Goal: Transaction & Acquisition: Purchase product/service

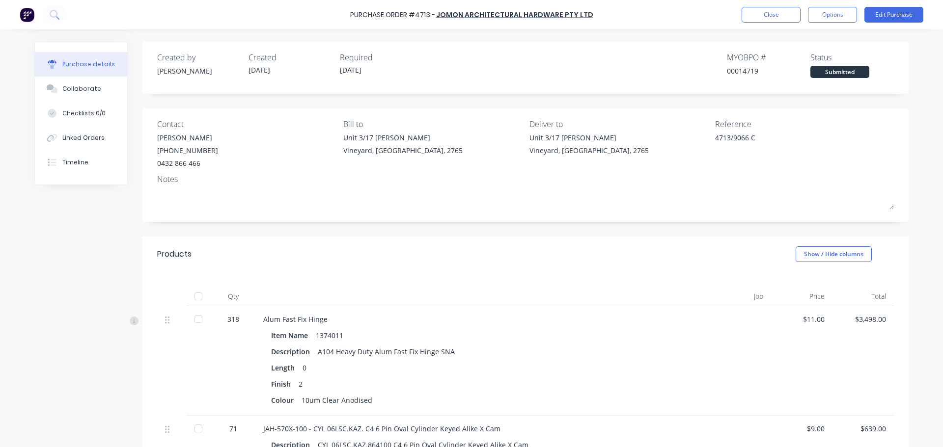
scroll to position [645, 0]
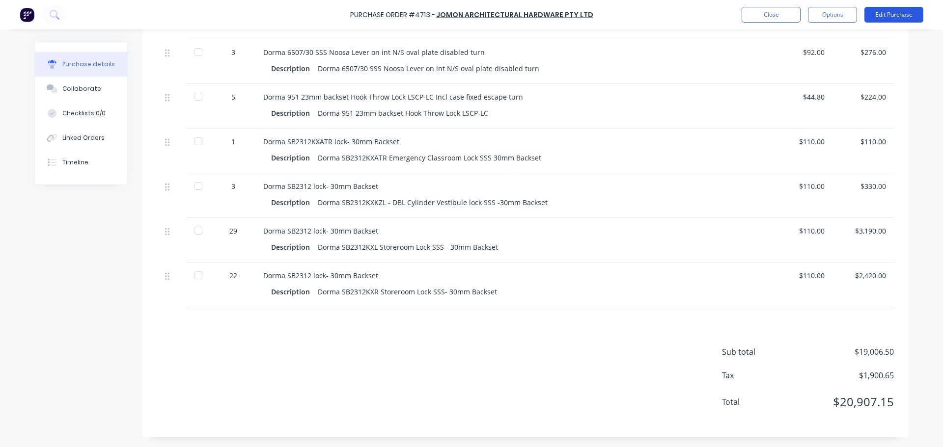
click at [891, 13] on button "Edit Purchase" at bounding box center [893, 15] width 59 height 16
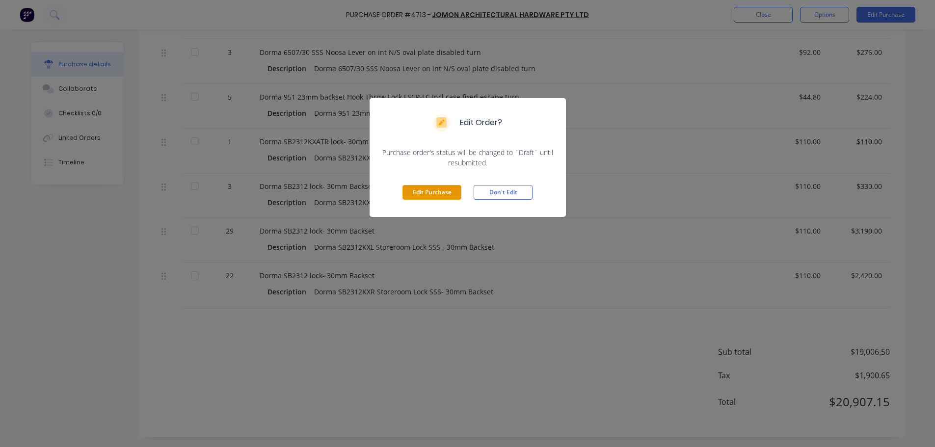
click at [411, 187] on button "Edit Purchase" at bounding box center [432, 192] width 59 height 15
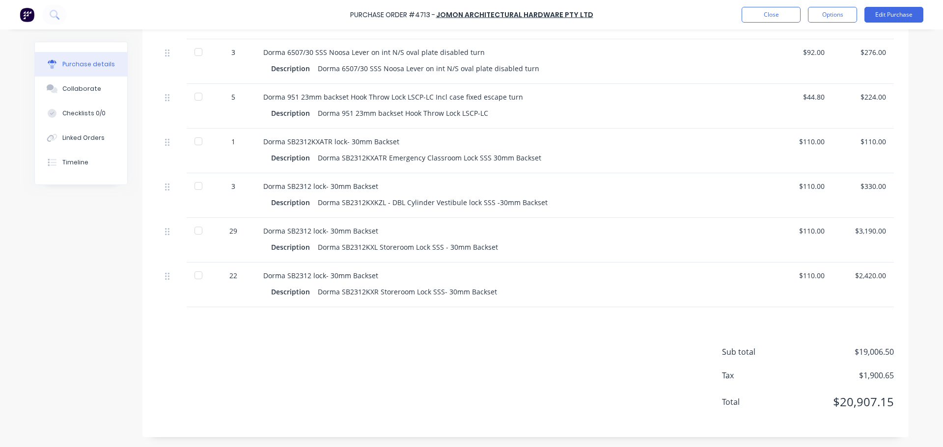
type textarea "x"
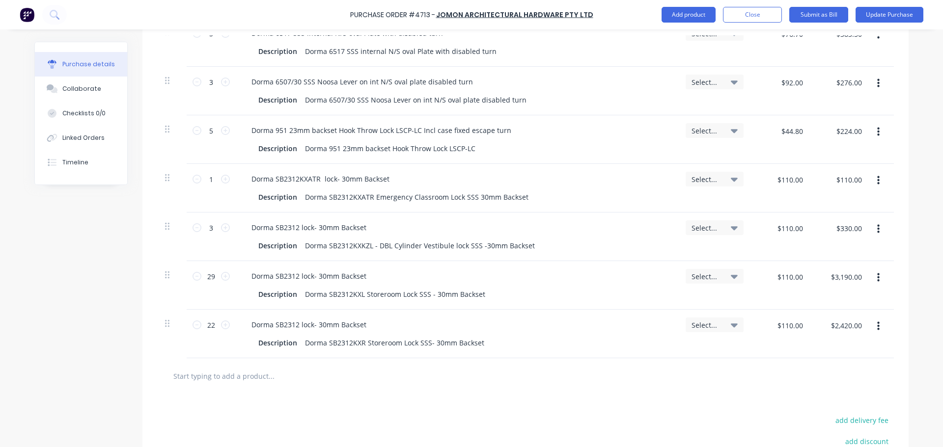
click at [213, 368] on input "text" at bounding box center [271, 376] width 196 height 20
click at [878, 17] on button "Update Purchase" at bounding box center [889, 15] width 68 height 16
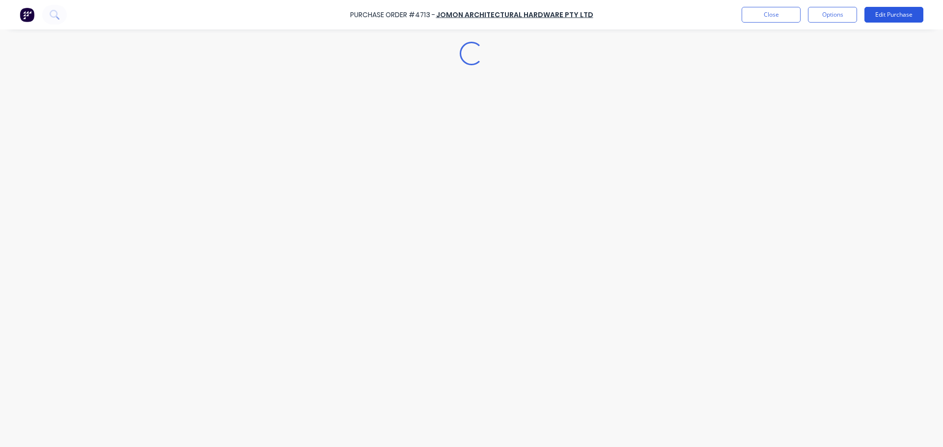
scroll to position [0, 0]
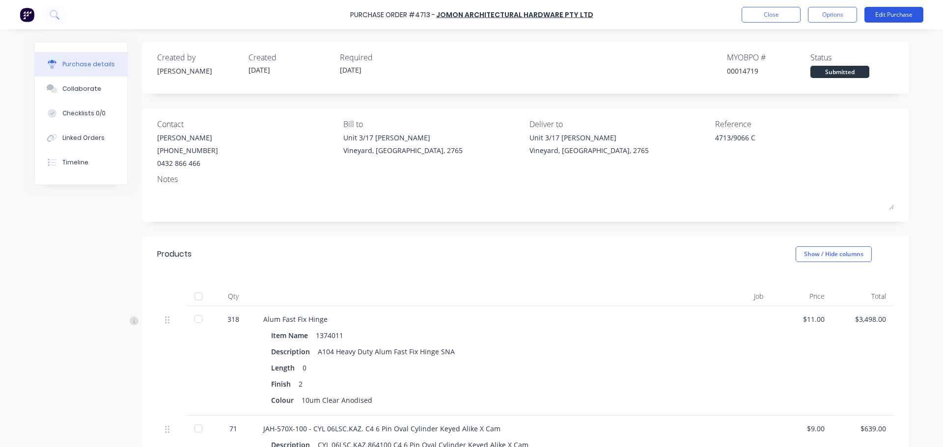
click at [878, 17] on button "Edit Purchase" at bounding box center [893, 15] width 59 height 16
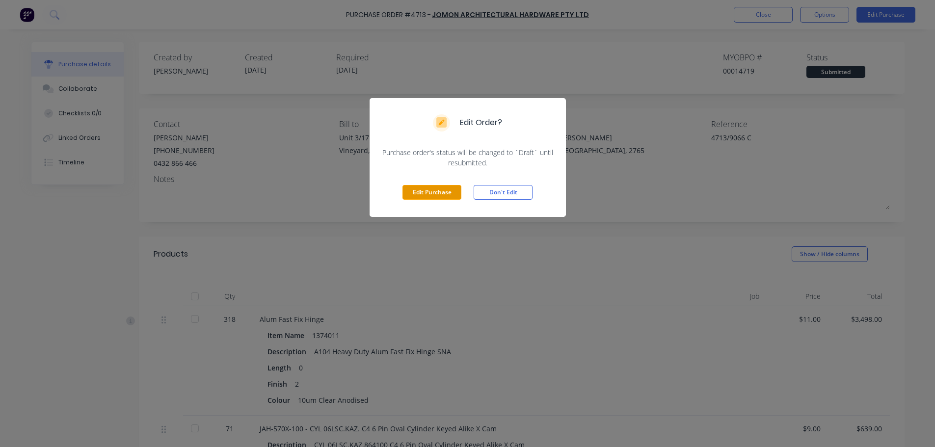
click at [409, 191] on button "Edit Purchase" at bounding box center [432, 192] width 59 height 15
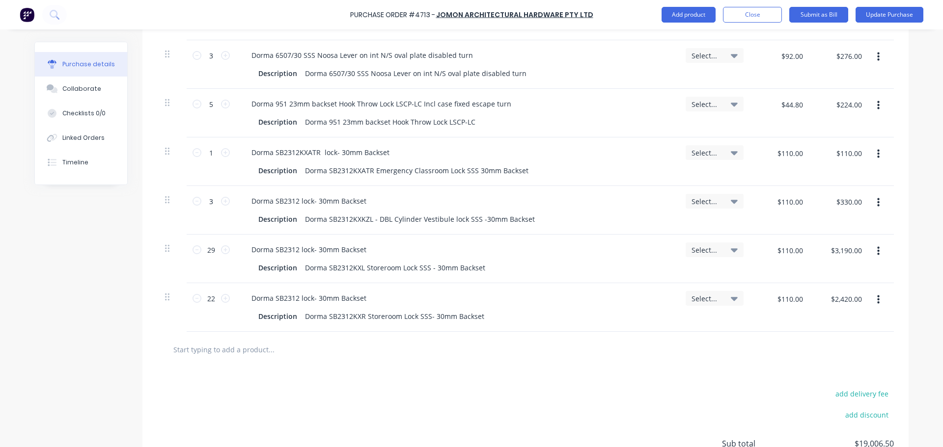
scroll to position [770, 0]
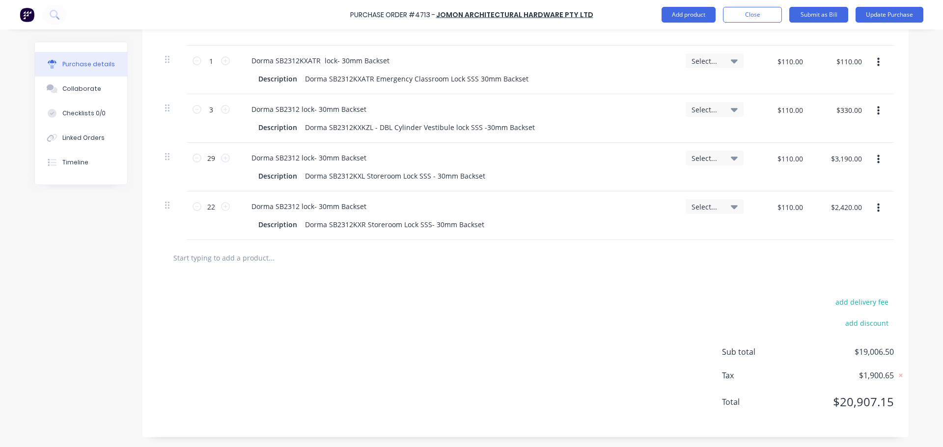
click at [196, 249] on input "text" at bounding box center [271, 258] width 196 height 20
type textarea "x"
type input "D"
type textarea "x"
type input "Do"
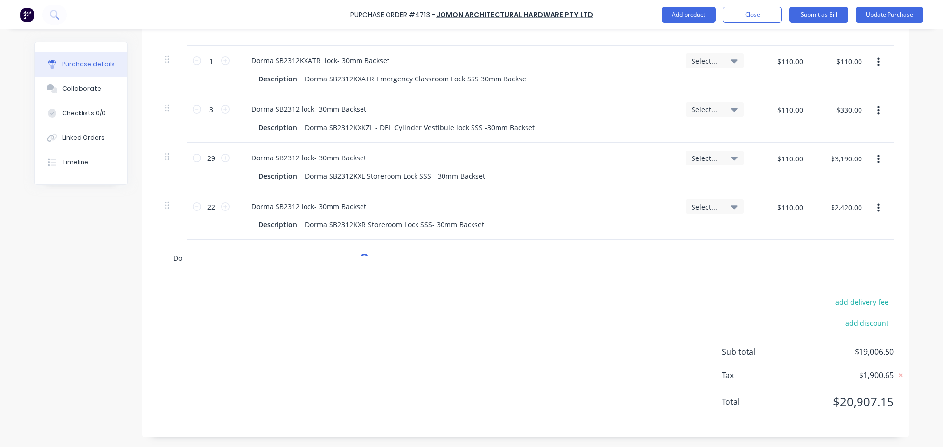
type textarea "x"
type input "Dor"
type textarea "x"
type input "Dorm"
type textarea "x"
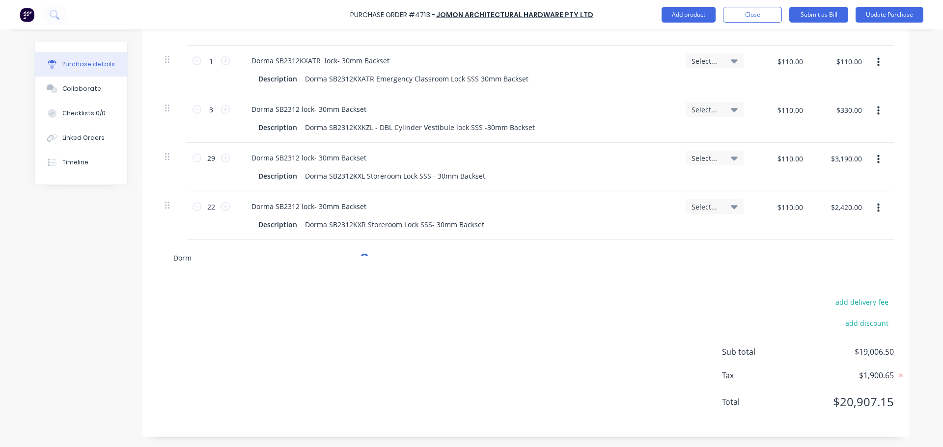
type input "Dorma"
type textarea "x"
type input "Dorma"
type textarea "x"
type input "Dorma 2"
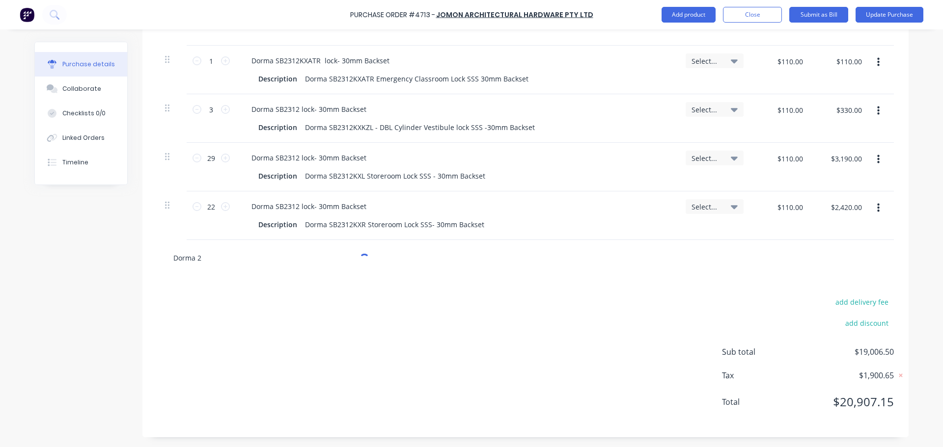
type textarea "x"
type input "Dorma 23"
type textarea "x"
type input "Dorma 232"
type textarea "x"
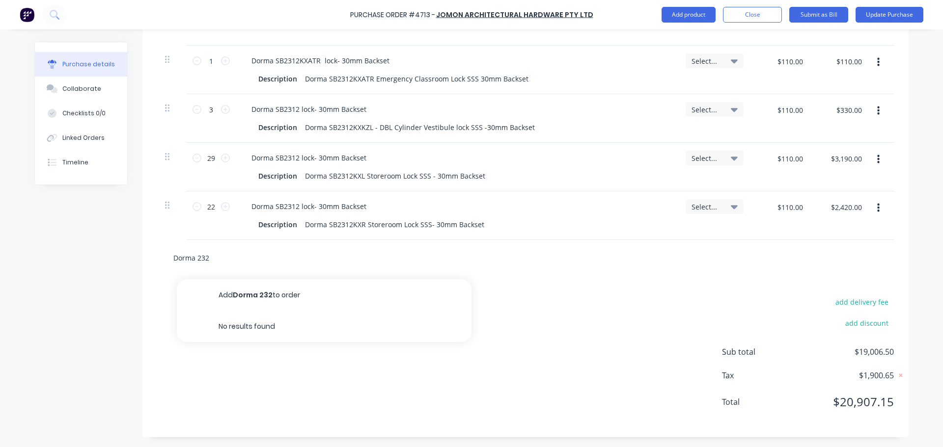
type input "Dorma 23"
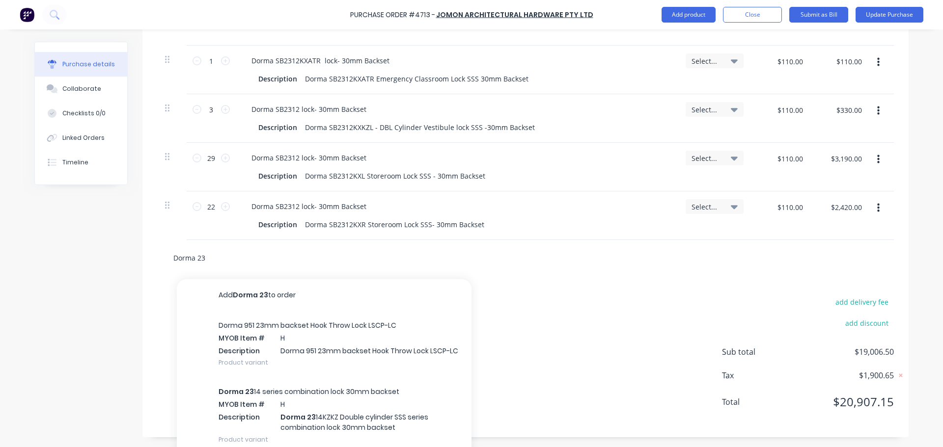
type textarea "x"
type input "Dorma 231"
type textarea "x"
type input "Dorma 2314"
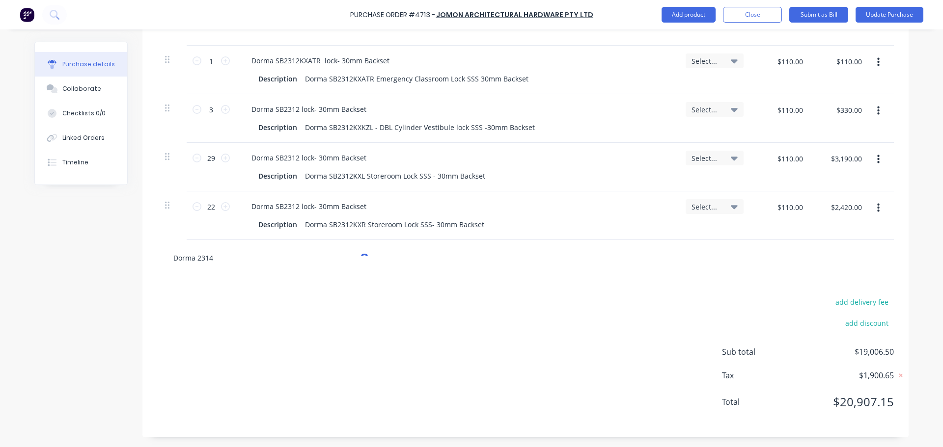
type textarea "x"
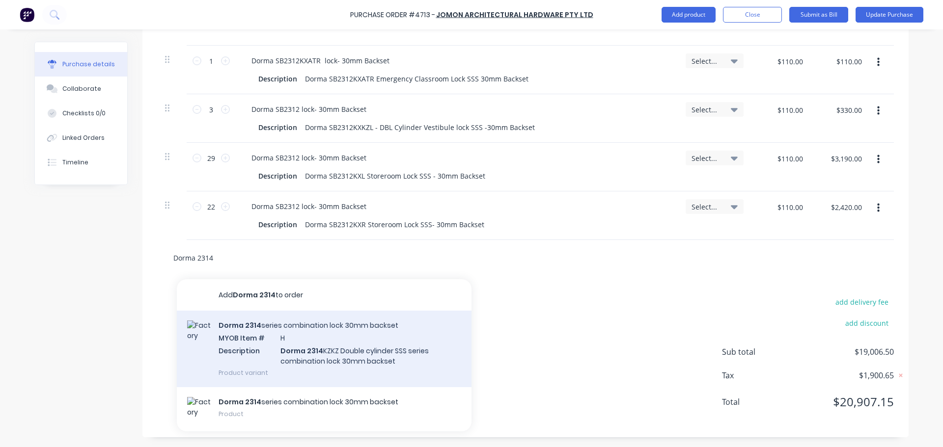
type input "Dorma 2314"
click at [339, 350] on div "Dorma 2314 series combination lock 30mm backset MYOB Item # H Description Dorma…" at bounding box center [324, 349] width 295 height 77
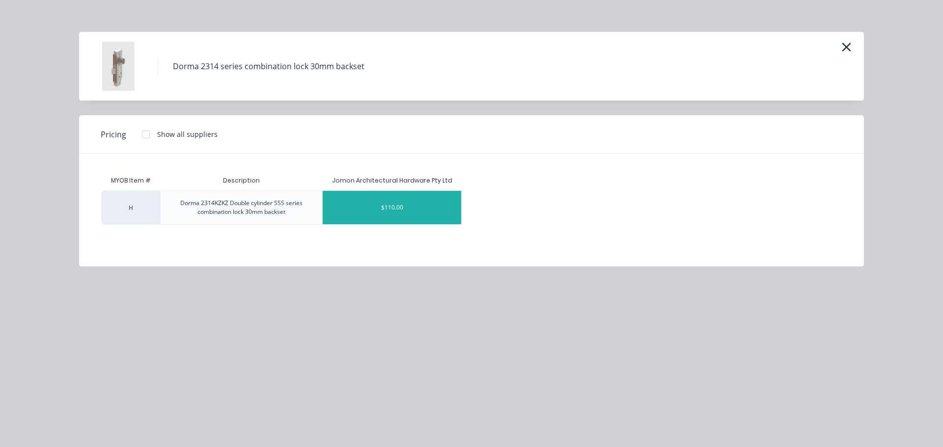
drag, startPoint x: 398, startPoint y: 211, endPoint x: 407, endPoint y: 212, distance: 8.9
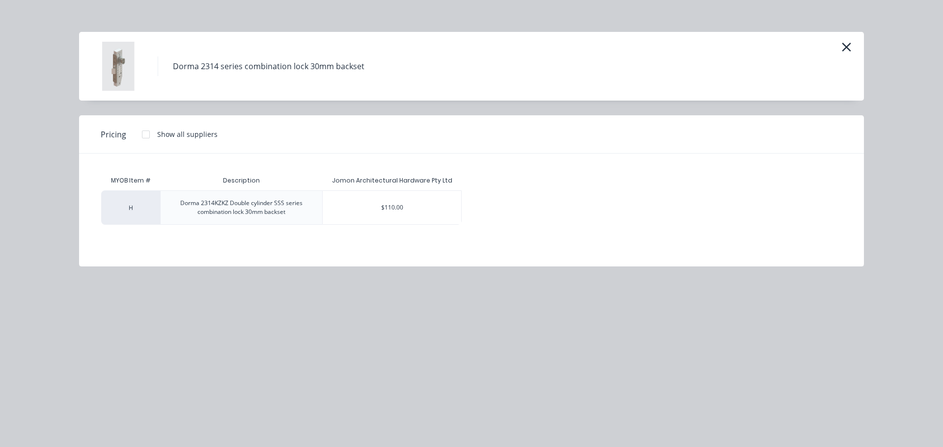
click at [398, 211] on div "$110.00" at bounding box center [392, 207] width 138 height 33
type textarea "x"
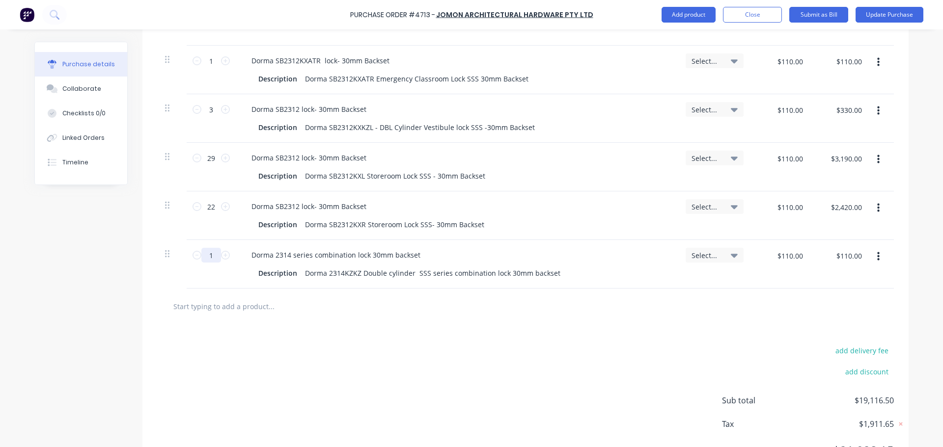
click at [213, 259] on input "1" at bounding box center [211, 255] width 20 height 15
type textarea "x"
type input "3"
type textarea "x"
type input "$330.00"
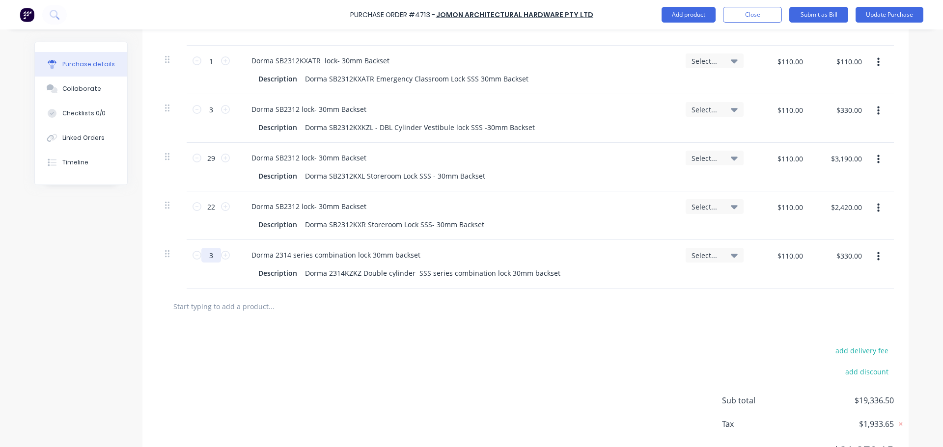
type input "3"
click at [877, 255] on icon "button" at bounding box center [878, 256] width 2 height 11
click at [833, 300] on button "Duplicate" at bounding box center [847, 303] width 83 height 20
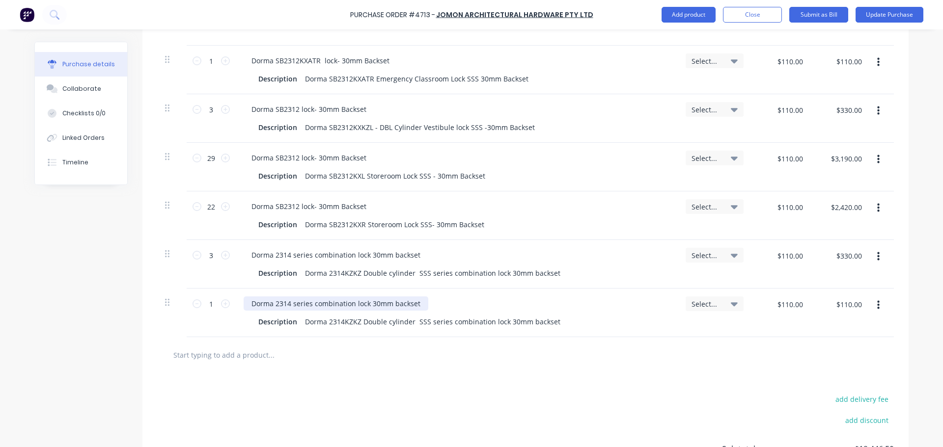
type textarea "x"
click at [310, 304] on div "Dorma 2314 series combination lock 30mm backset" at bounding box center [336, 304] width 185 height 14
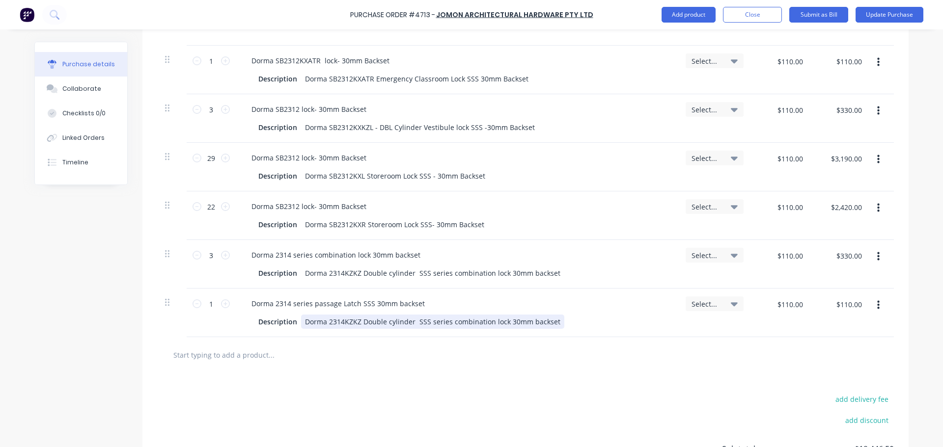
drag, startPoint x: 358, startPoint y: 321, endPoint x: 361, endPoint y: 327, distance: 7.0
click at [358, 321] on div "Dorma 2314KZKZ Double cylinder SSS series combination lock 30mm backset" at bounding box center [432, 322] width 263 height 14
click at [407, 322] on div "Dorma 2314KZKZ Double cylinder SSS series combination lock 30mm backset" at bounding box center [432, 322] width 263 height 14
click at [411, 322] on div "Dorma 2314KZKZ Double cylinder SSS series combination lock 30mm backset" at bounding box center [432, 322] width 263 height 14
type textarea "x"
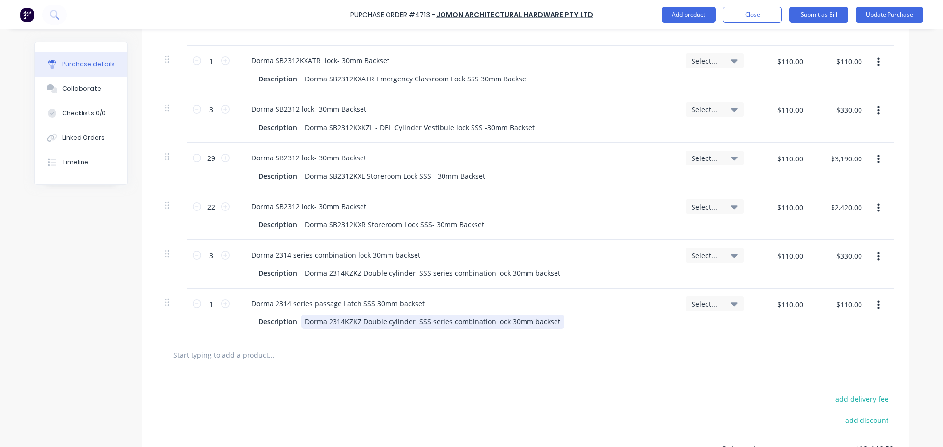
click at [409, 323] on div "Dorma 2314KZKZ Double cylinder SSS series combination lock 30mm backset" at bounding box center [432, 322] width 263 height 14
click at [477, 376] on div "add delivery fee add discount Sub total $19,446.50 Tax $1,944.65 Total $21,391.…" at bounding box center [525, 454] width 766 height 162
click at [203, 302] on input "1" at bounding box center [211, 304] width 20 height 15
type textarea "x"
type input "4"
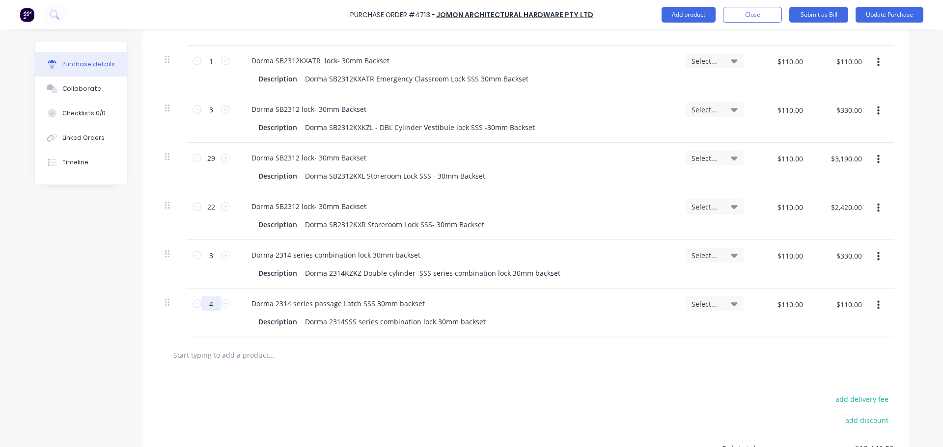
type textarea "x"
type input "$440.00"
type input "4"
click at [439, 393] on div "add delivery fee add discount Sub total $19,776.50 Tax $1,977.65 Total $21,754.…" at bounding box center [525, 454] width 766 height 162
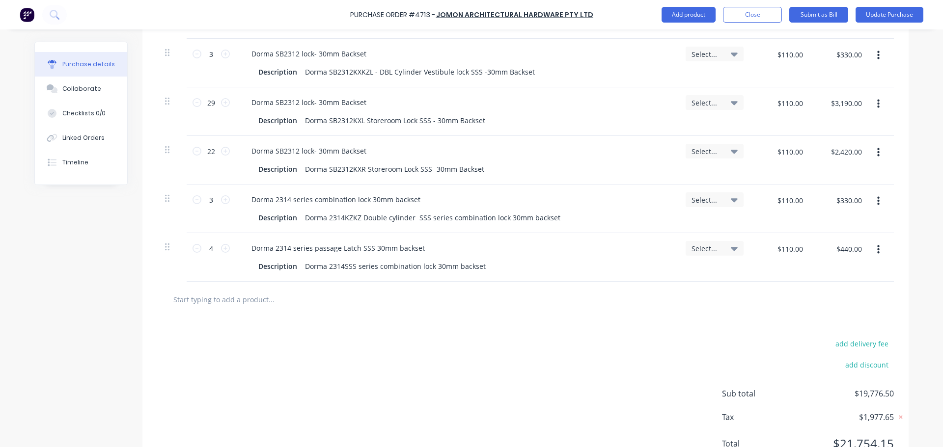
scroll to position [868, 0]
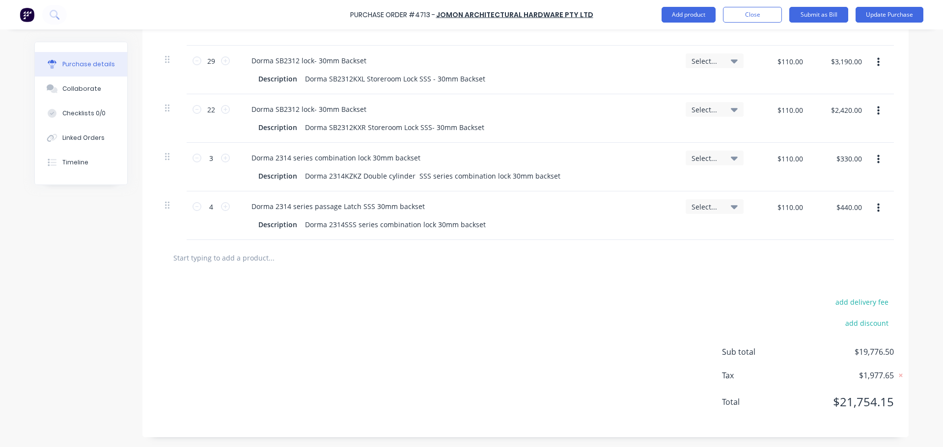
click at [205, 259] on input "text" at bounding box center [271, 258] width 196 height 20
type textarea "x"
type input "M"
type textarea "x"
type input "MD"
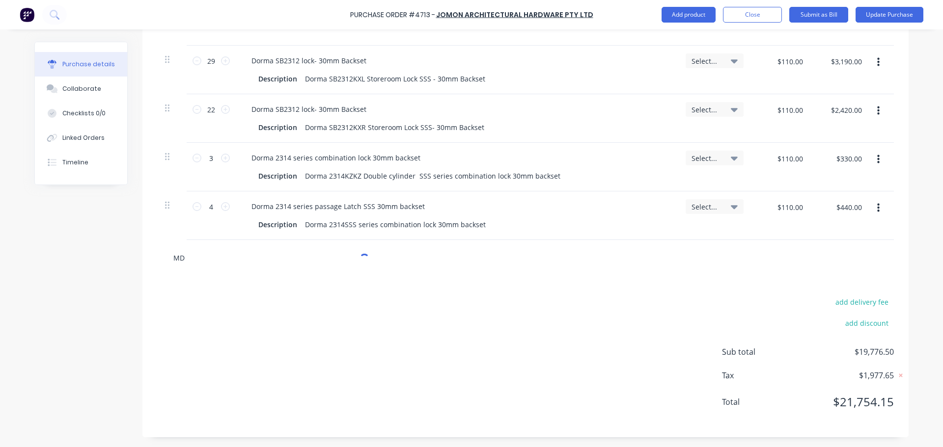
type textarea "x"
type input "MDZ"
type textarea "x"
type input "MDZ"
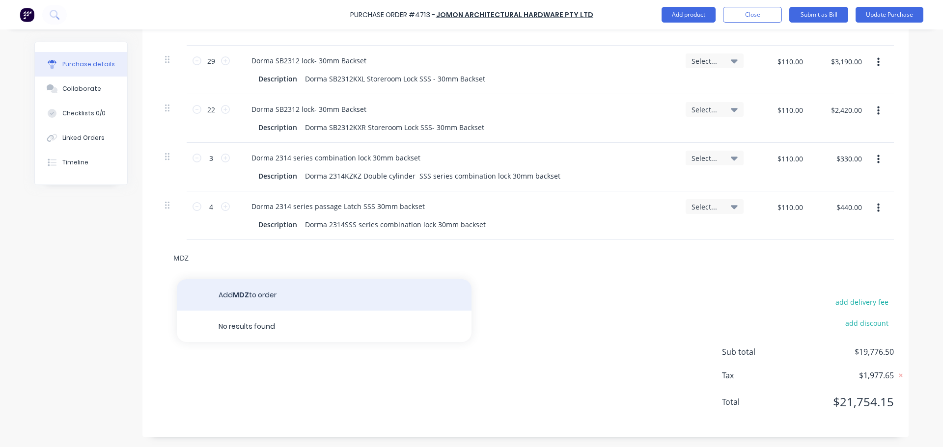
type textarea "x"
type input "MD"
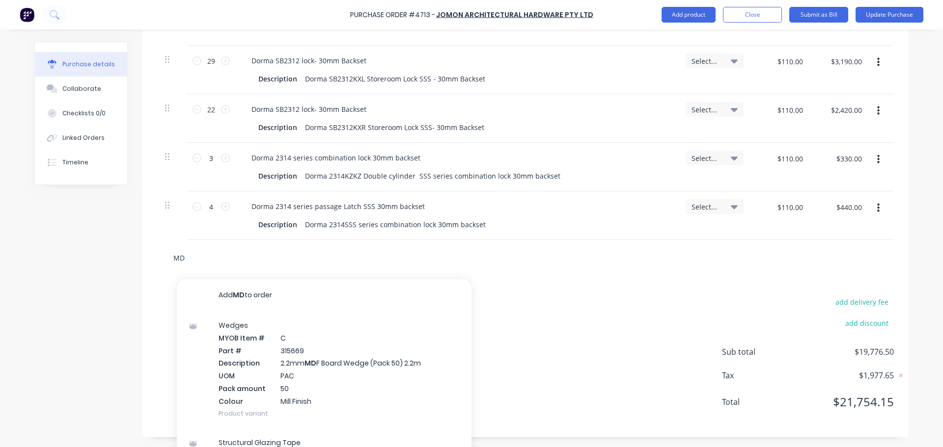
type textarea "x"
type input "MDz"
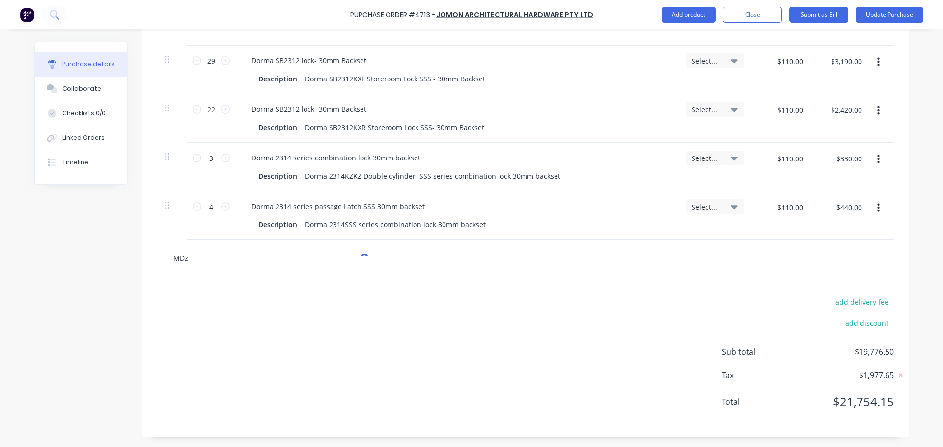
type textarea "x"
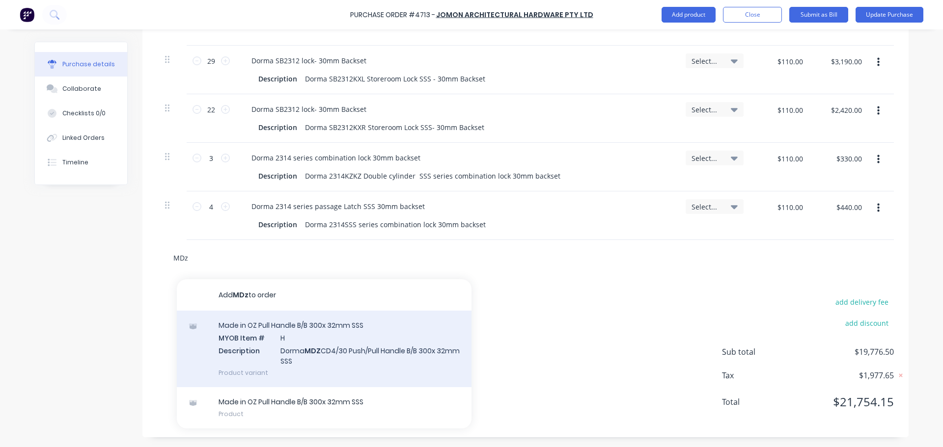
type input "MDz"
click at [249, 336] on div "Made in OZ Pull Handle B/B 300x 32mm SSS MYOB Item # H Description Dorma MDZ CD…" at bounding box center [324, 349] width 295 height 77
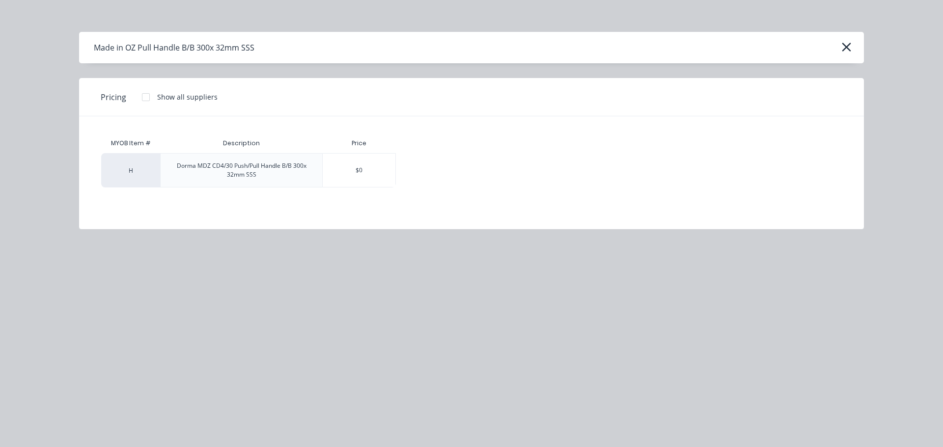
click at [270, 170] on div "Dorma MDZ CD4/30 Push/Pull Handle B/B 300x 32mm SSS" at bounding box center [241, 171] width 146 height 18
click at [351, 176] on div "$0" at bounding box center [359, 170] width 73 height 33
type textarea "x"
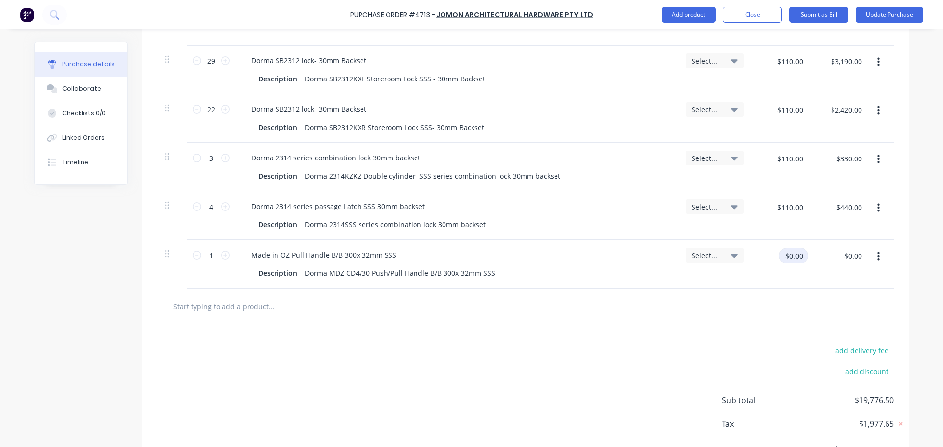
type textarea "x"
click at [780, 257] on input "$0.00" at bounding box center [793, 256] width 29 height 16
type input "69.31"
type textarea "x"
type input "$69.31"
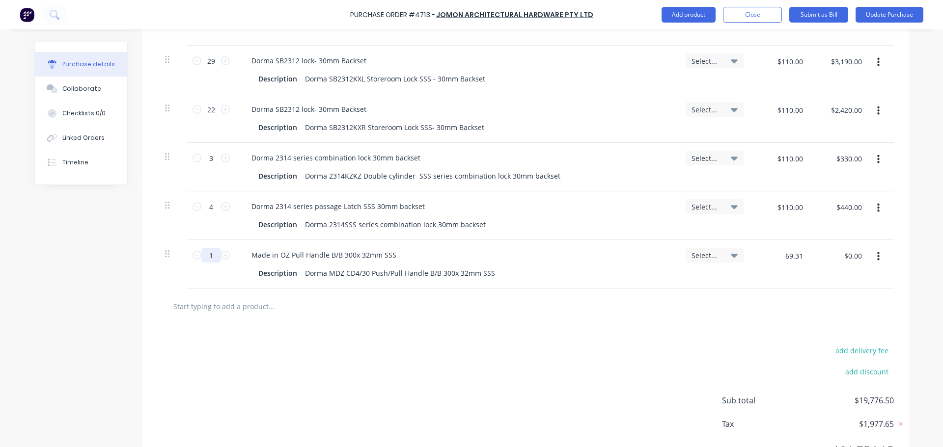
type input "$69.31"
click at [208, 252] on input "1" at bounding box center [211, 255] width 20 height 15
type textarea "x"
type input "10"
type textarea "x"
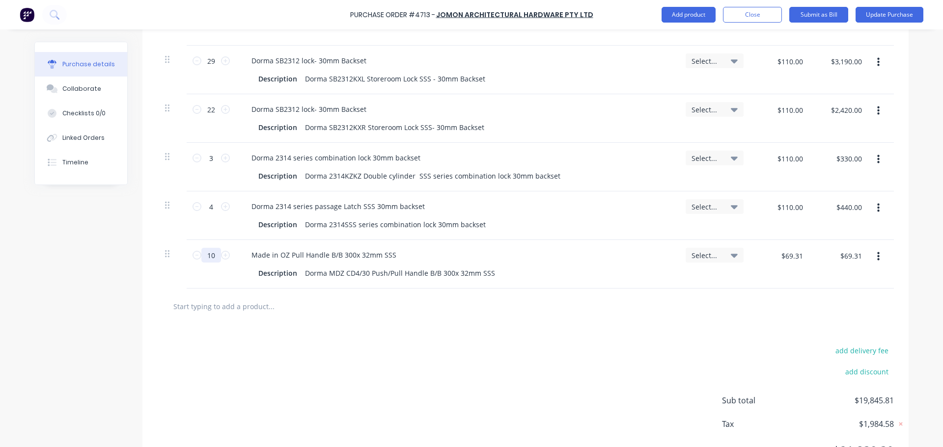
type input "$693.10"
type input "10"
click at [352, 329] on div "add delivery fee add discount Sub total $20,469.60 Tax $2,046.96 Total $22,516.…" at bounding box center [525, 406] width 766 height 162
click at [213, 296] on div at bounding box center [525, 307] width 737 height 36
click at [219, 301] on input "text" at bounding box center [271, 307] width 196 height 20
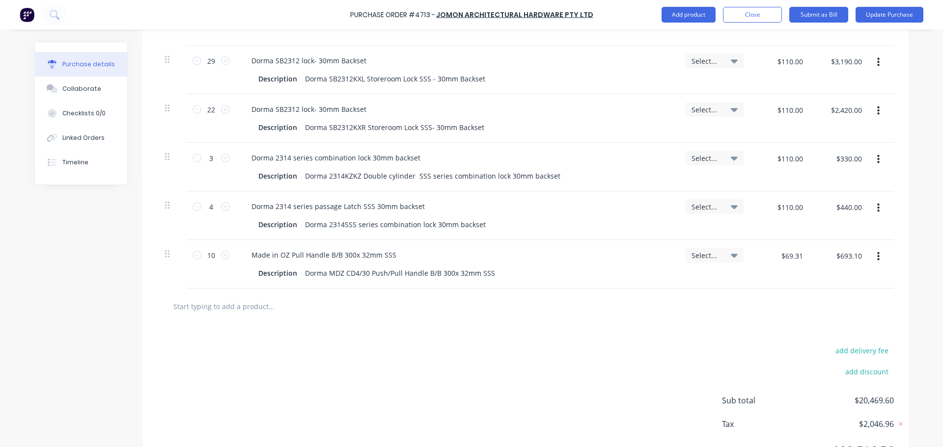
type textarea "x"
type input "t"
type textarea "x"
type input "ts"
type textarea "x"
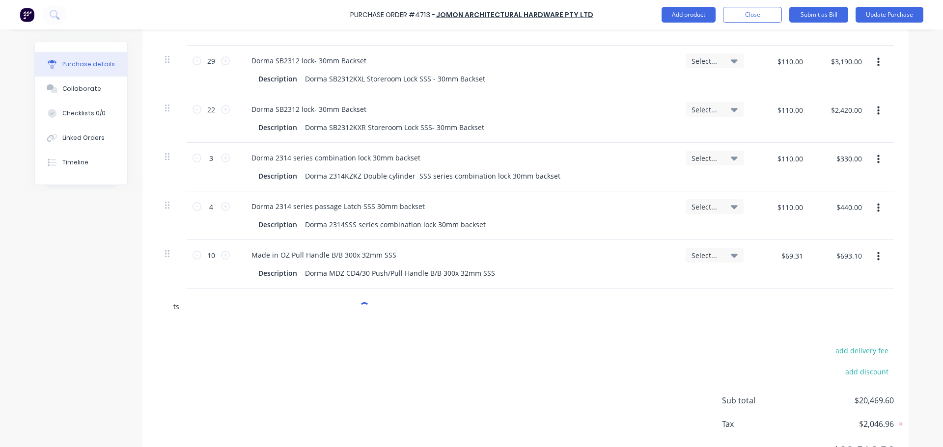
type input "ts7"
type textarea "x"
type input "ts73"
type textarea "x"
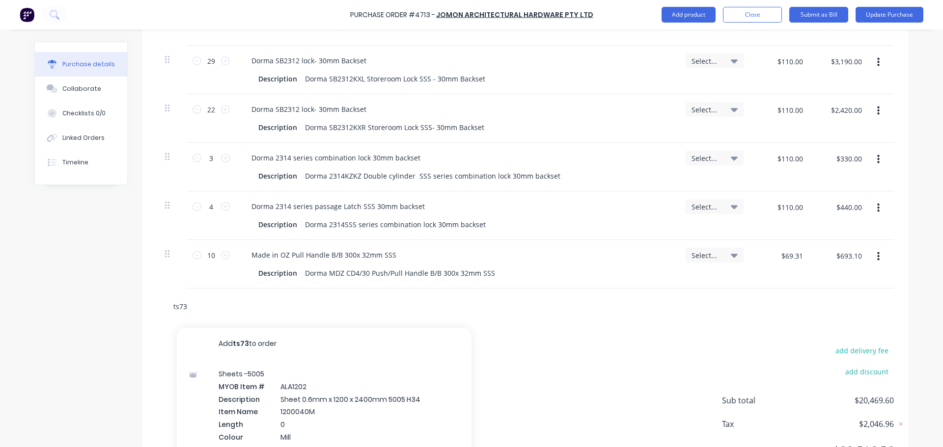
type input "ts73"
type textarea "x"
type input "ts73v"
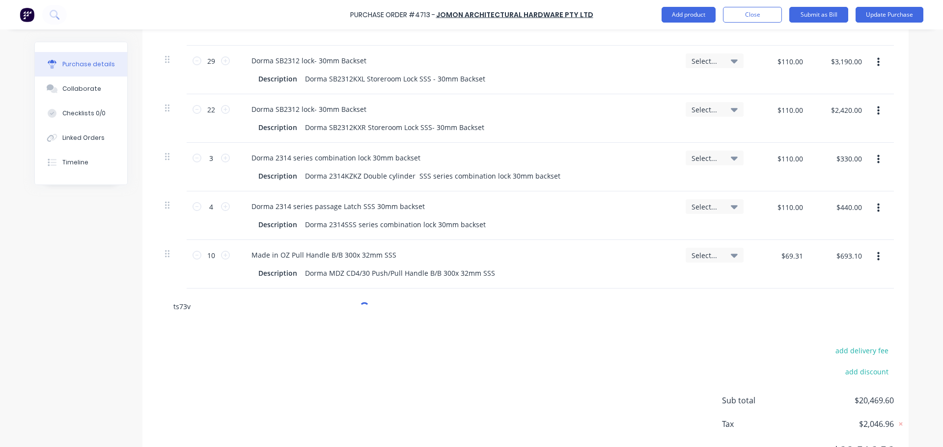
type textarea "x"
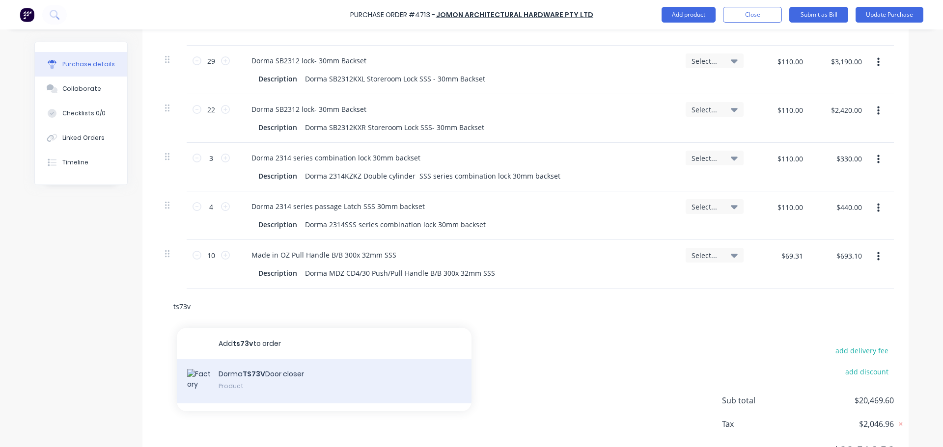
type input "ts73v"
click at [230, 378] on div "Dorma TS73V Door closer Product" at bounding box center [324, 381] width 295 height 44
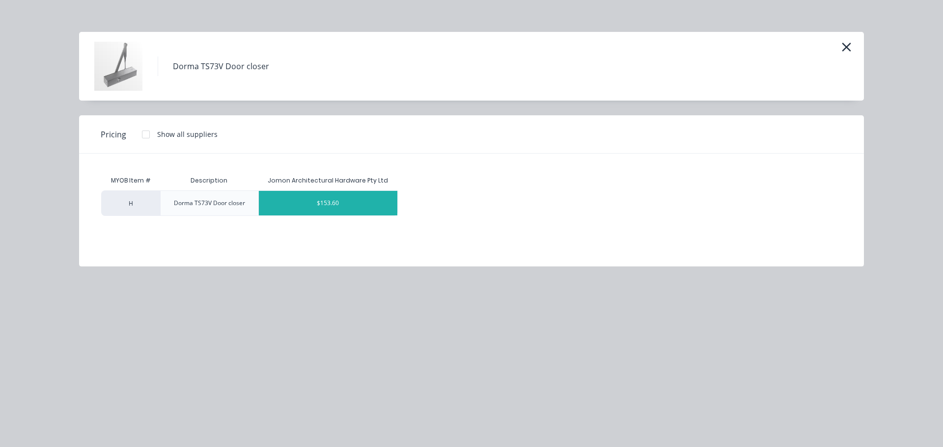
click at [336, 205] on div "$153.60" at bounding box center [328, 203] width 138 height 25
type textarea "x"
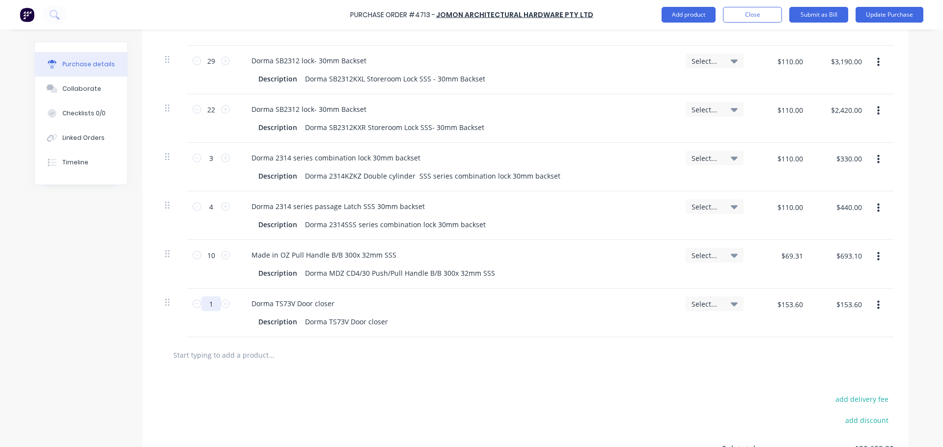
click at [213, 303] on input "1" at bounding box center [211, 304] width 20 height 15
type textarea "x"
type input "2"
type textarea "x"
type input "$307.20"
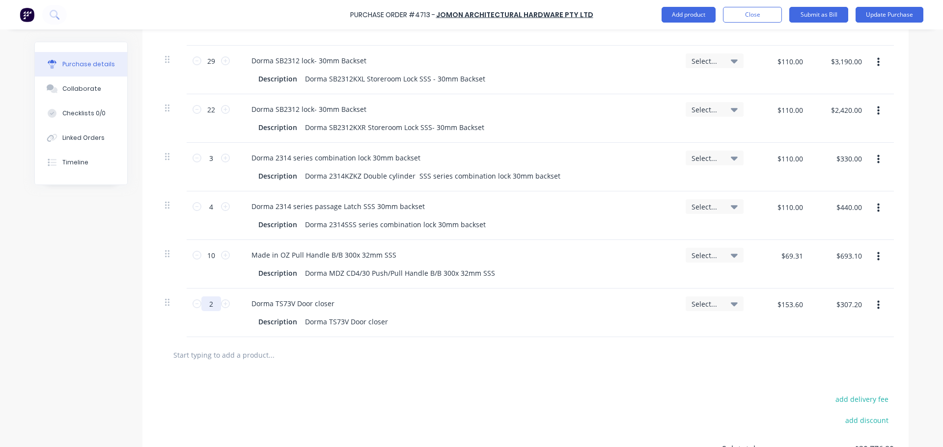
type input "2"
click at [584, 335] on div "Dorma TS73V Door closer Description Dorma TS73V Door closer" at bounding box center [457, 313] width 442 height 49
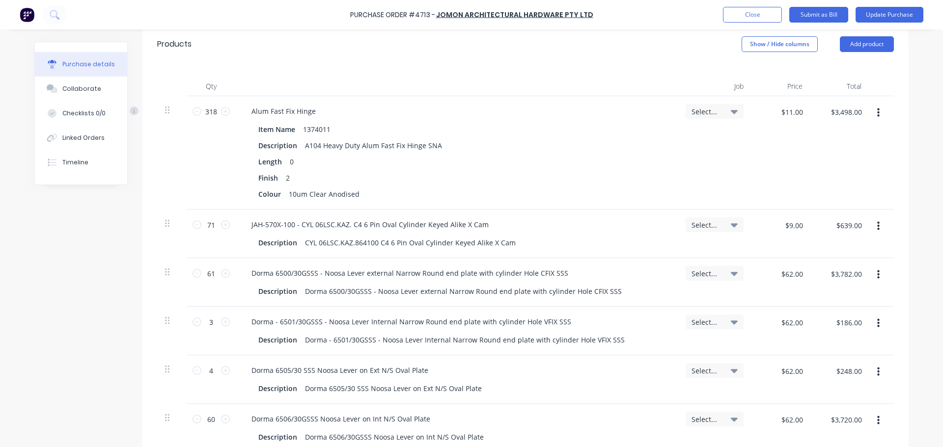
scroll to position [238, 0]
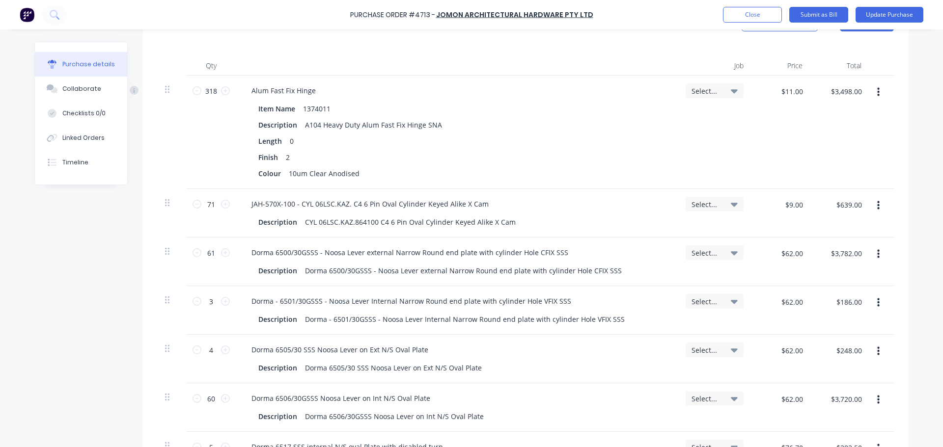
click at [731, 91] on icon at bounding box center [734, 91] width 7 height 4
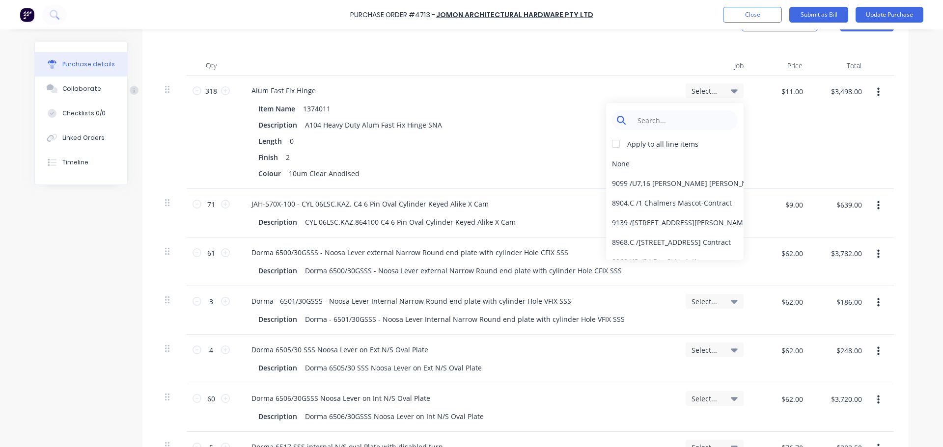
type textarea "x"
click at [654, 117] on input at bounding box center [682, 120] width 101 height 20
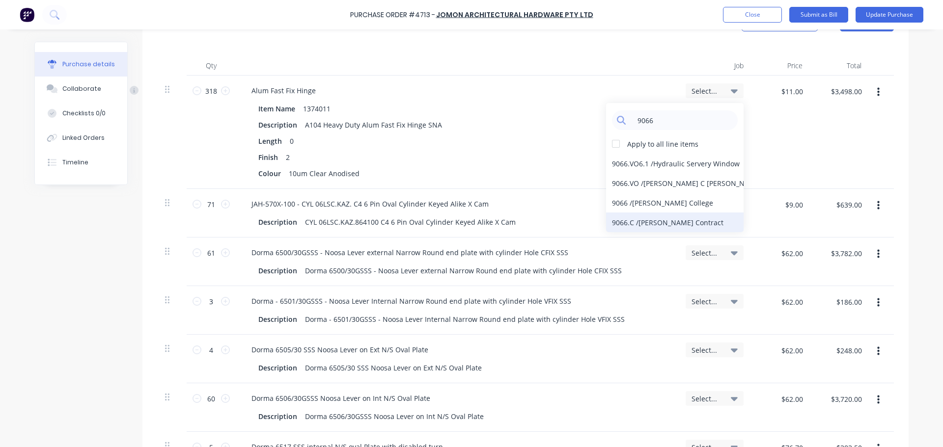
type input "9066"
click at [667, 221] on div "9066.C / [PERSON_NAME] Contract" at bounding box center [674, 223] width 137 height 20
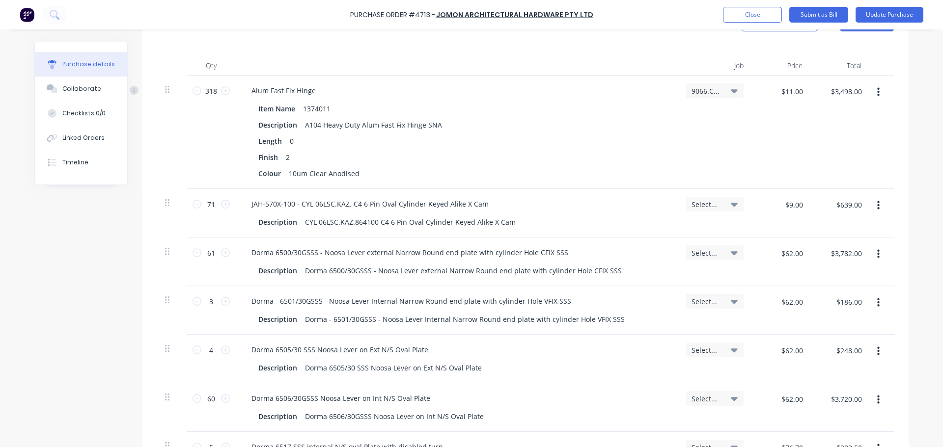
click at [731, 205] on icon at bounding box center [734, 205] width 7 height 4
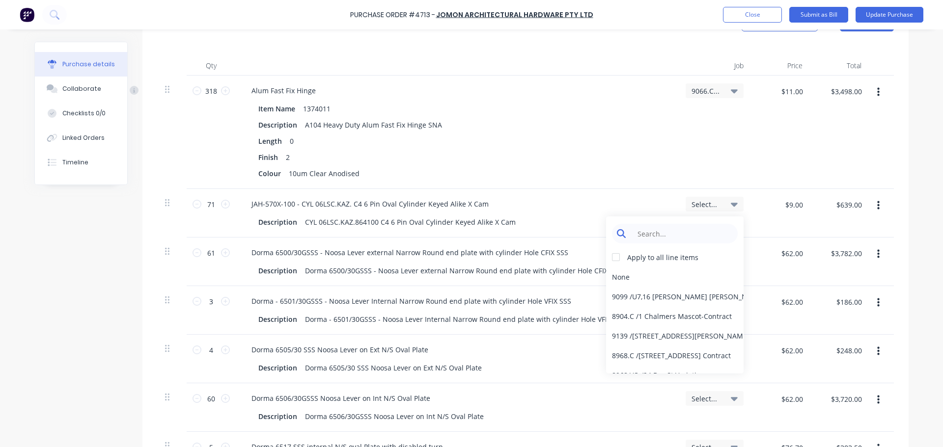
type textarea "x"
click at [661, 237] on input at bounding box center [682, 234] width 101 height 20
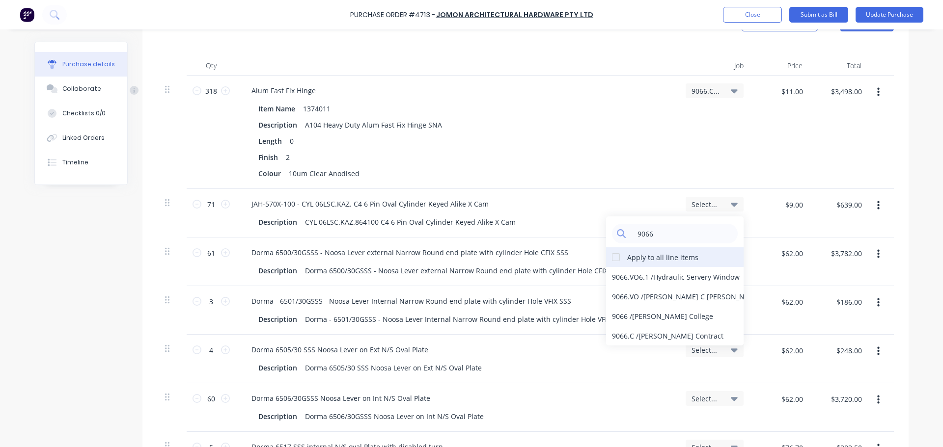
type input "9066"
click at [614, 258] on div at bounding box center [616, 257] width 20 height 20
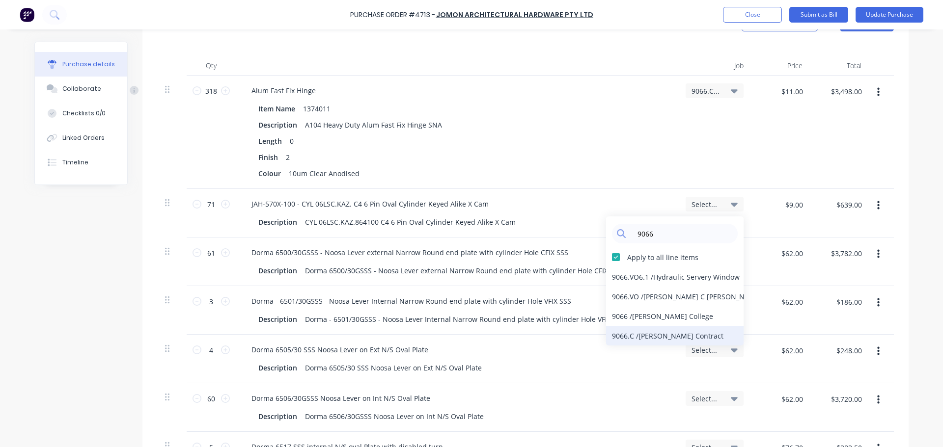
click at [661, 336] on div "9066.C / [PERSON_NAME] Contract" at bounding box center [674, 336] width 137 height 20
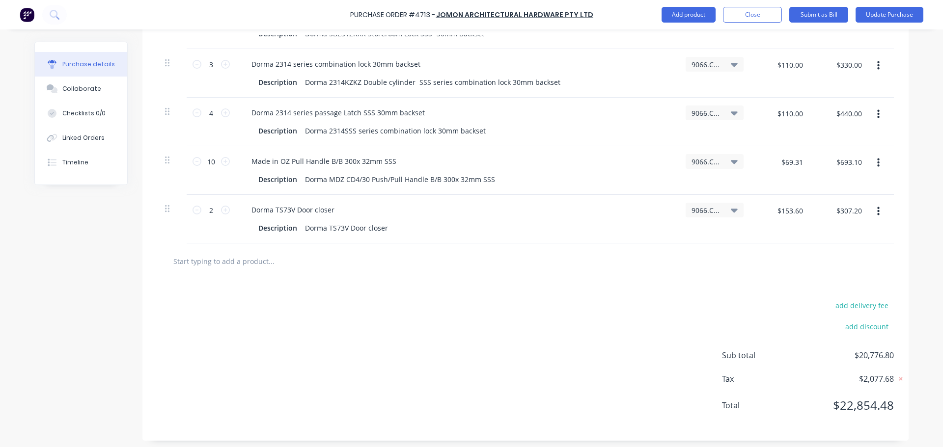
scroll to position [965, 0]
click at [205, 257] on input "text" at bounding box center [271, 258] width 196 height 20
type textarea "x"
type input "T"
type textarea "x"
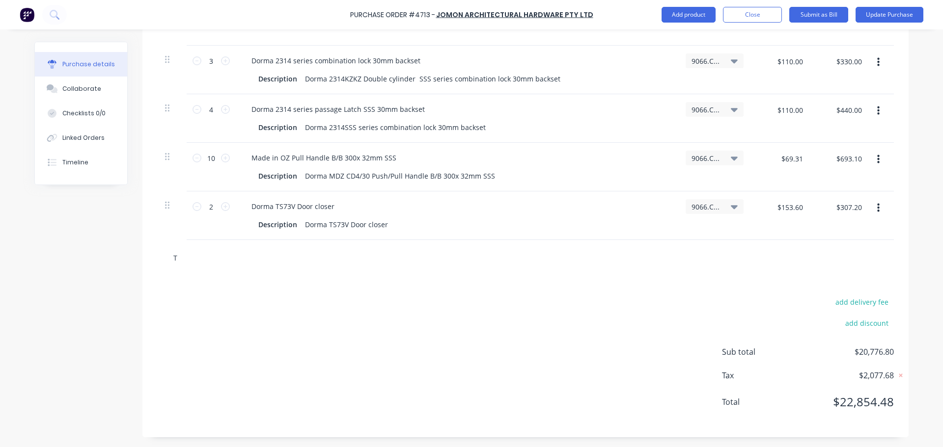
type input "TS"
type textarea "x"
type input "TS9"
type textarea "x"
type input "TS93"
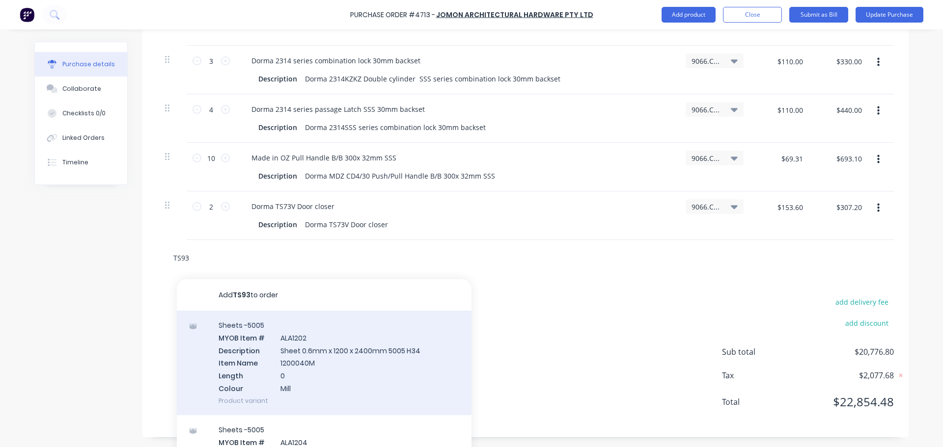
type textarea "x"
type input "TS93B"
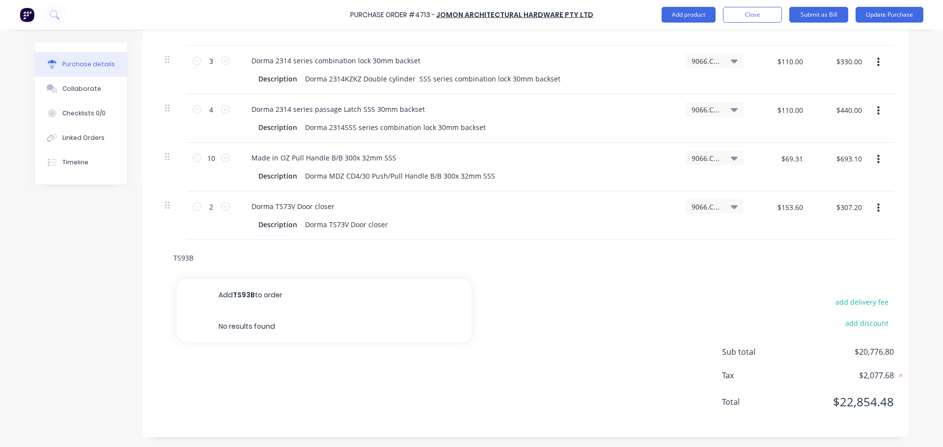
click at [173, 256] on input "TS93B" at bounding box center [271, 258] width 196 height 20
type textarea "x"
type input "DTS93B"
type textarea "x"
type input "DoTS93B"
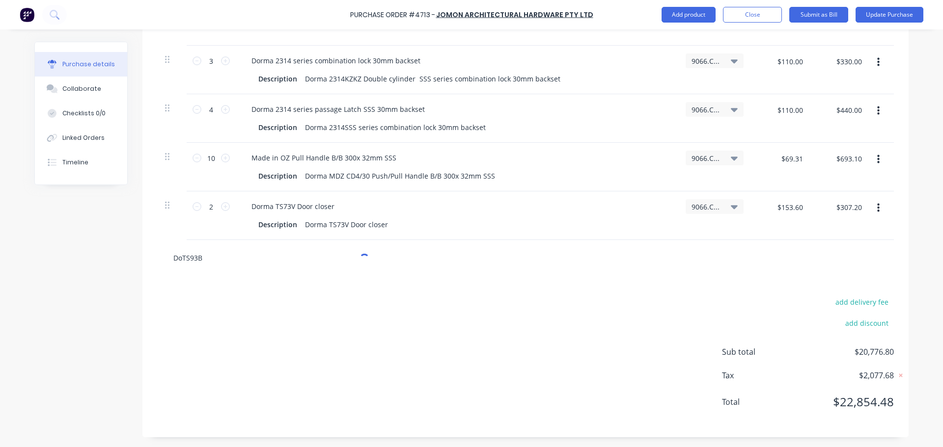
type textarea "x"
type input "DorTS93B"
type textarea "x"
type input "DormTS93B"
type textarea "x"
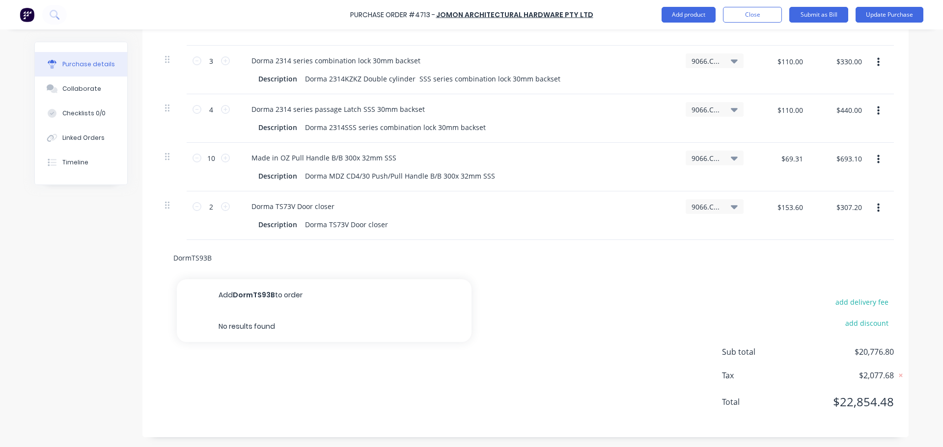
type input "DormaTS93B"
type textarea "x"
type input "Dorma TS93B"
type textarea "x"
type input "Dorma TS93B"
